Goal: Task Accomplishment & Management: Manage account settings

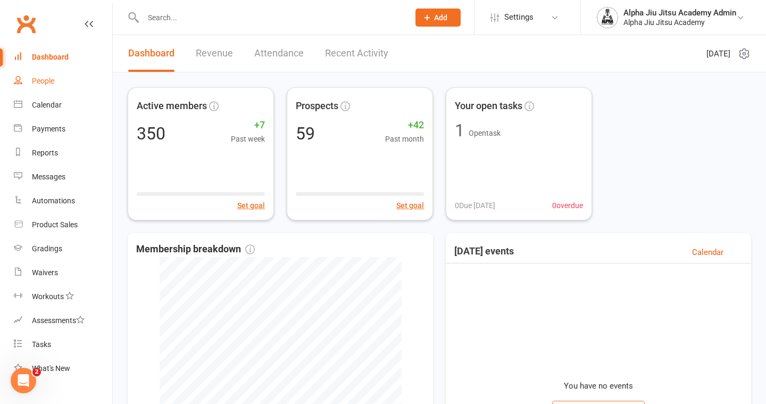
click at [51, 88] on link "People" at bounding box center [63, 81] width 98 height 24
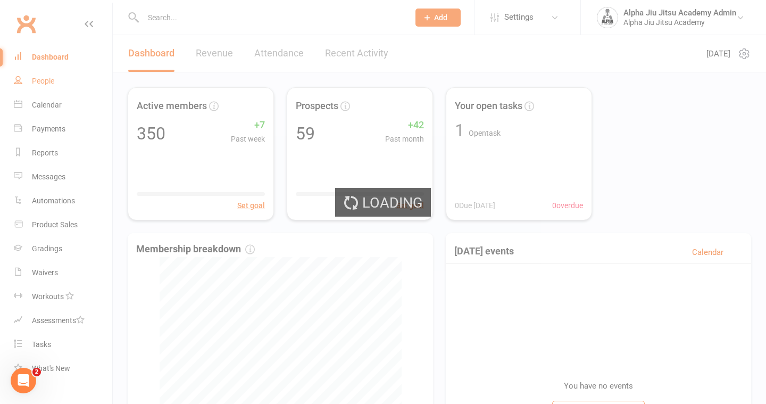
select select "100"
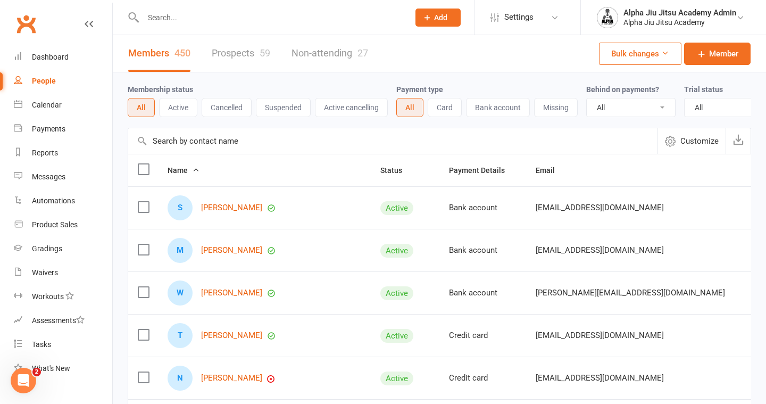
click at [216, 152] on input "text" at bounding box center [392, 141] width 529 height 26
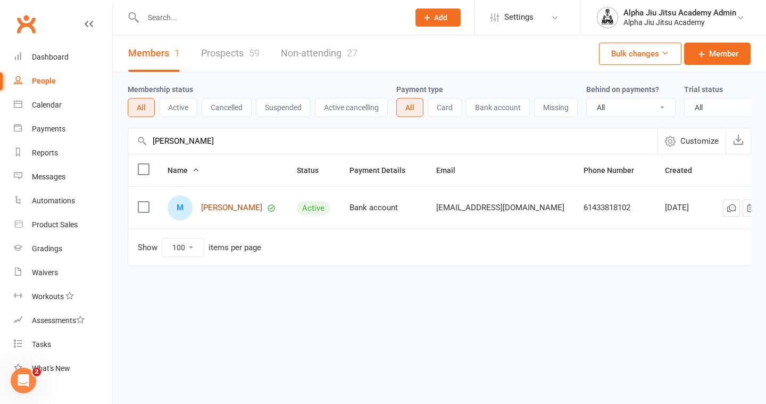
type input "[PERSON_NAME]"
click at [221, 208] on link "[PERSON_NAME]" at bounding box center [231, 207] width 61 height 9
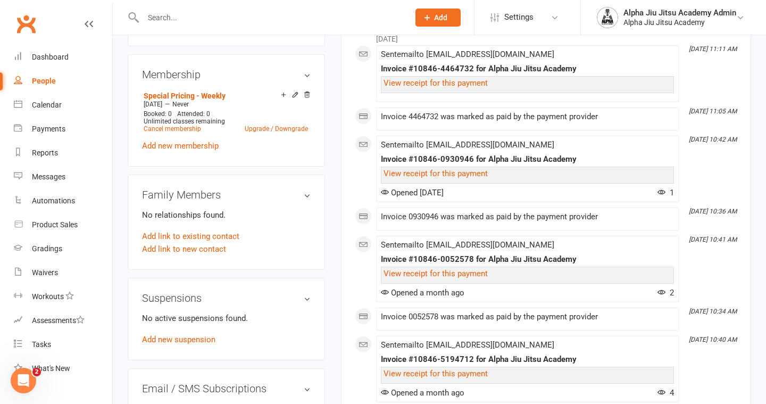
scroll to position [390, 0]
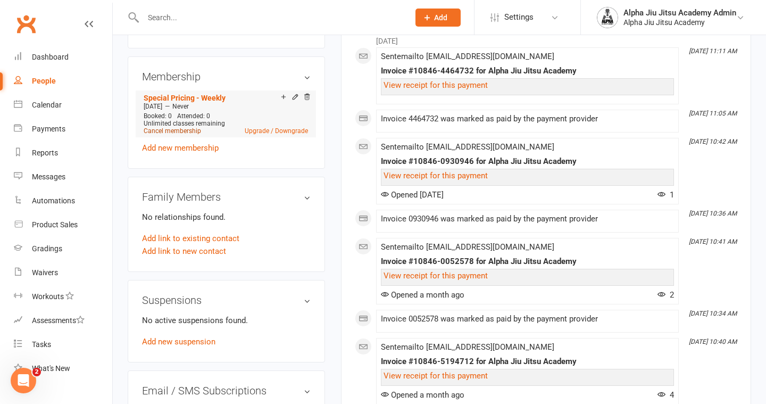
click at [188, 131] on link "Cancel membership" at bounding box center [172, 130] width 57 height 7
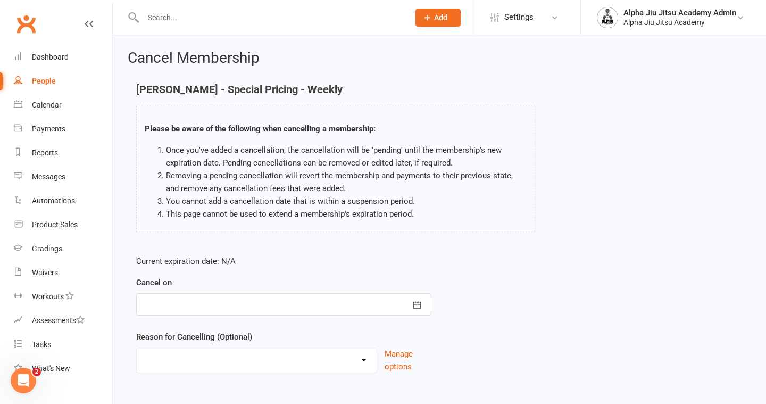
click at [260, 304] on div at bounding box center [283, 304] width 295 height 22
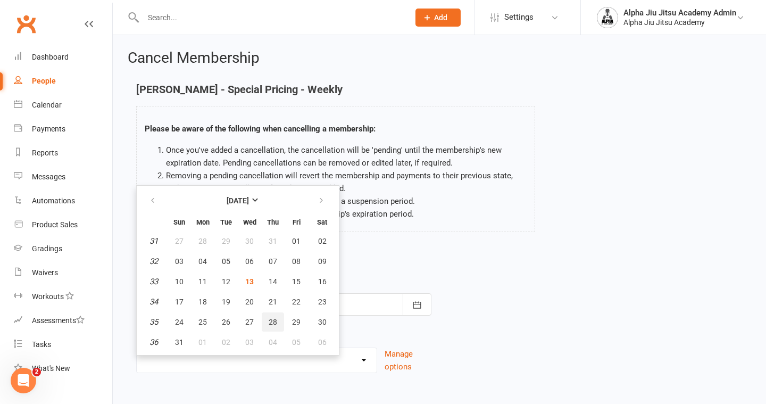
click at [277, 322] on button "28" at bounding box center [273, 321] width 22 height 19
type input "[DATE]"
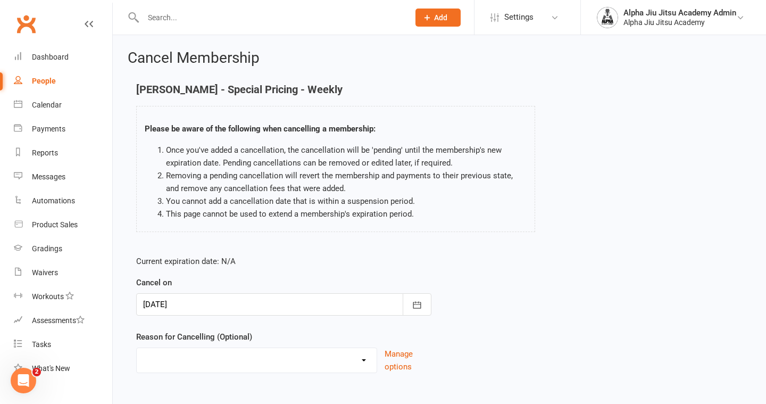
click at [277, 322] on form "Current expiration date: N/A Cancel on [DATE] [DATE] Sun Mon Tue Wed Thu Fri Sa…" at bounding box center [283, 314] width 295 height 118
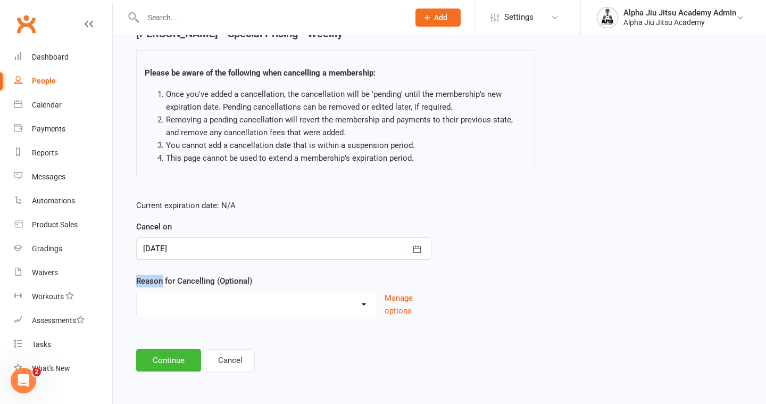
click at [244, 312] on select "Holiday Injury Other reason" at bounding box center [257, 302] width 240 height 21
click at [207, 304] on select "Holiday Injury Other reason" at bounding box center [257, 302] width 240 height 21
select select "2"
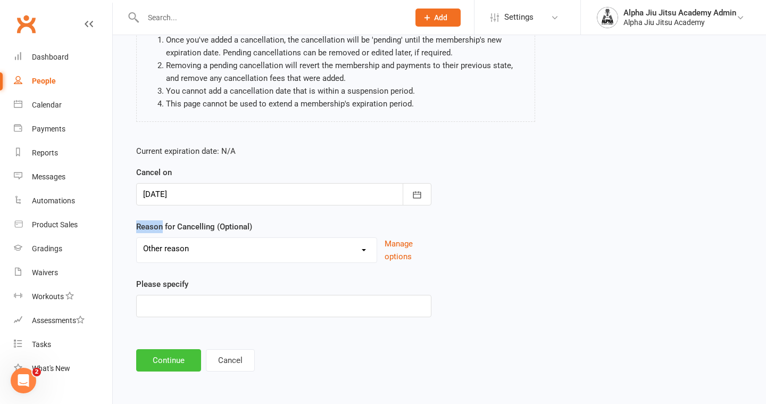
click at [174, 361] on button "Continue" at bounding box center [168, 360] width 65 height 22
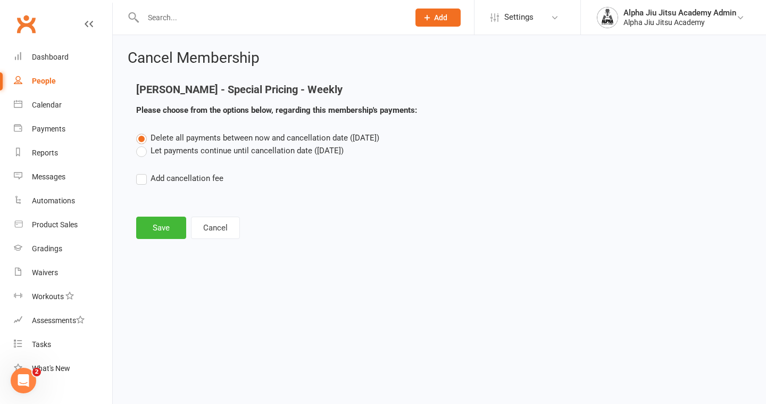
click at [138, 150] on label "Let payments continue until cancellation date ([DATE])" at bounding box center [239, 150] width 207 height 13
click at [138, 144] on input "Let payments continue until cancellation date ([DATE])" at bounding box center [139, 144] width 7 height 0
click at [170, 234] on button "Save" at bounding box center [161, 228] width 50 height 22
